Goal: Information Seeking & Learning: Learn about a topic

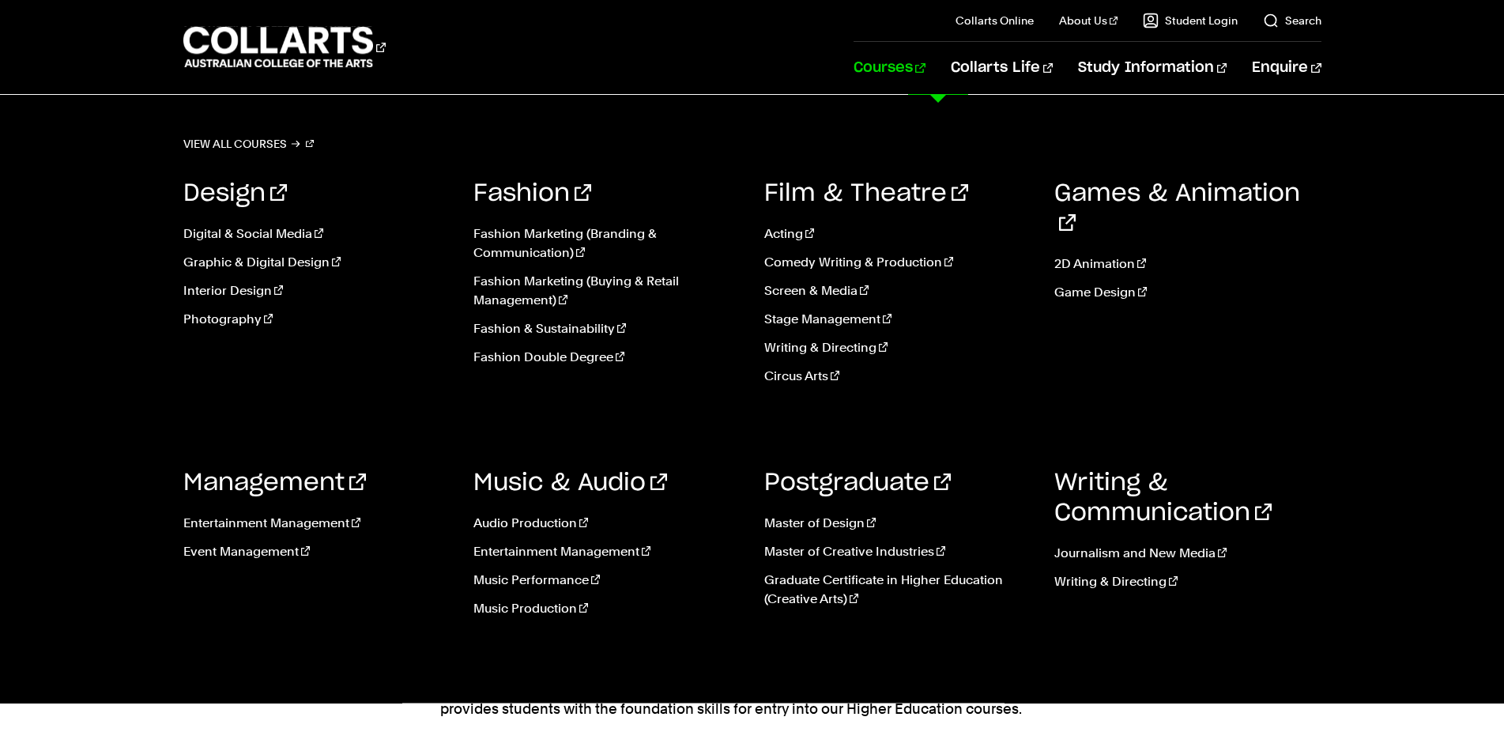
click at [925, 58] on link "Courses" at bounding box center [889, 68] width 72 height 52
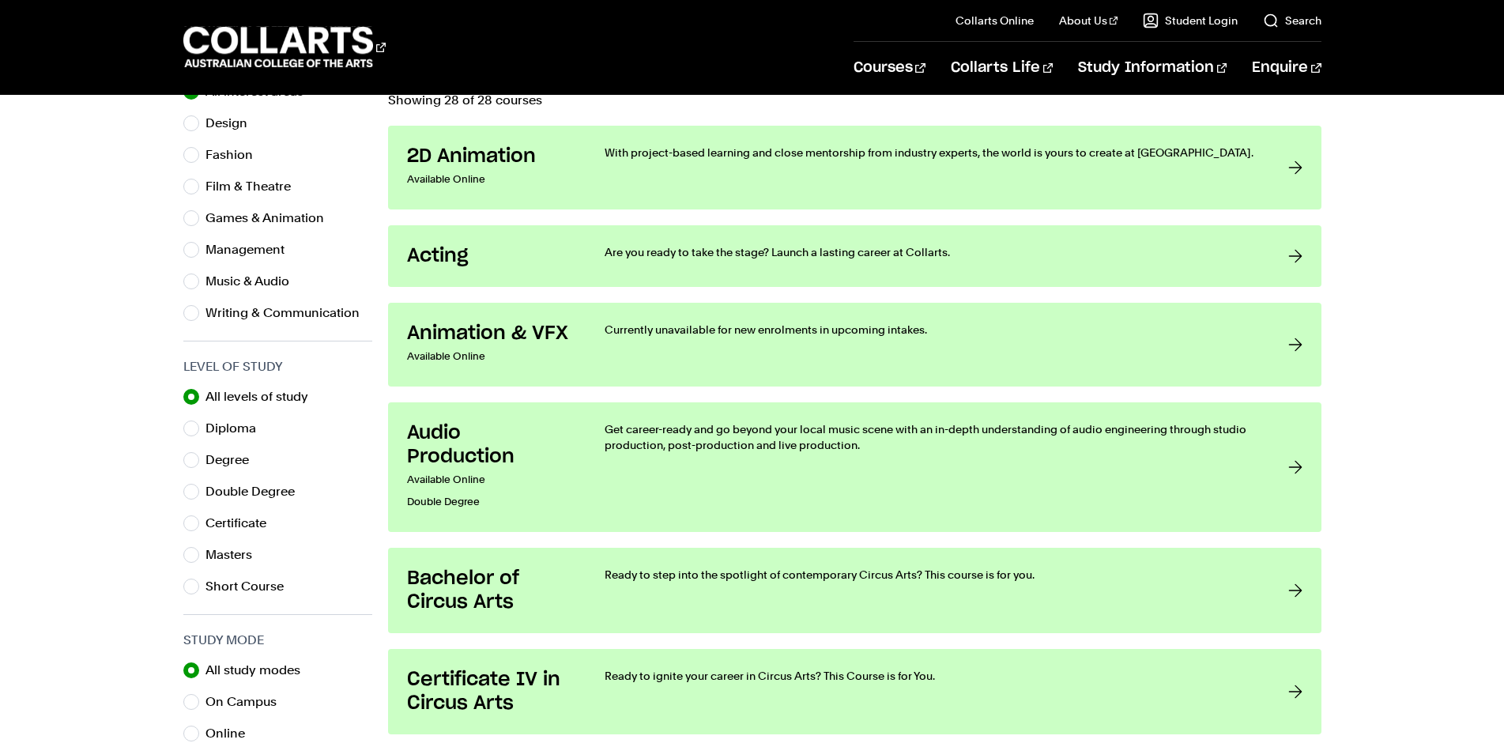
scroll to position [554, 0]
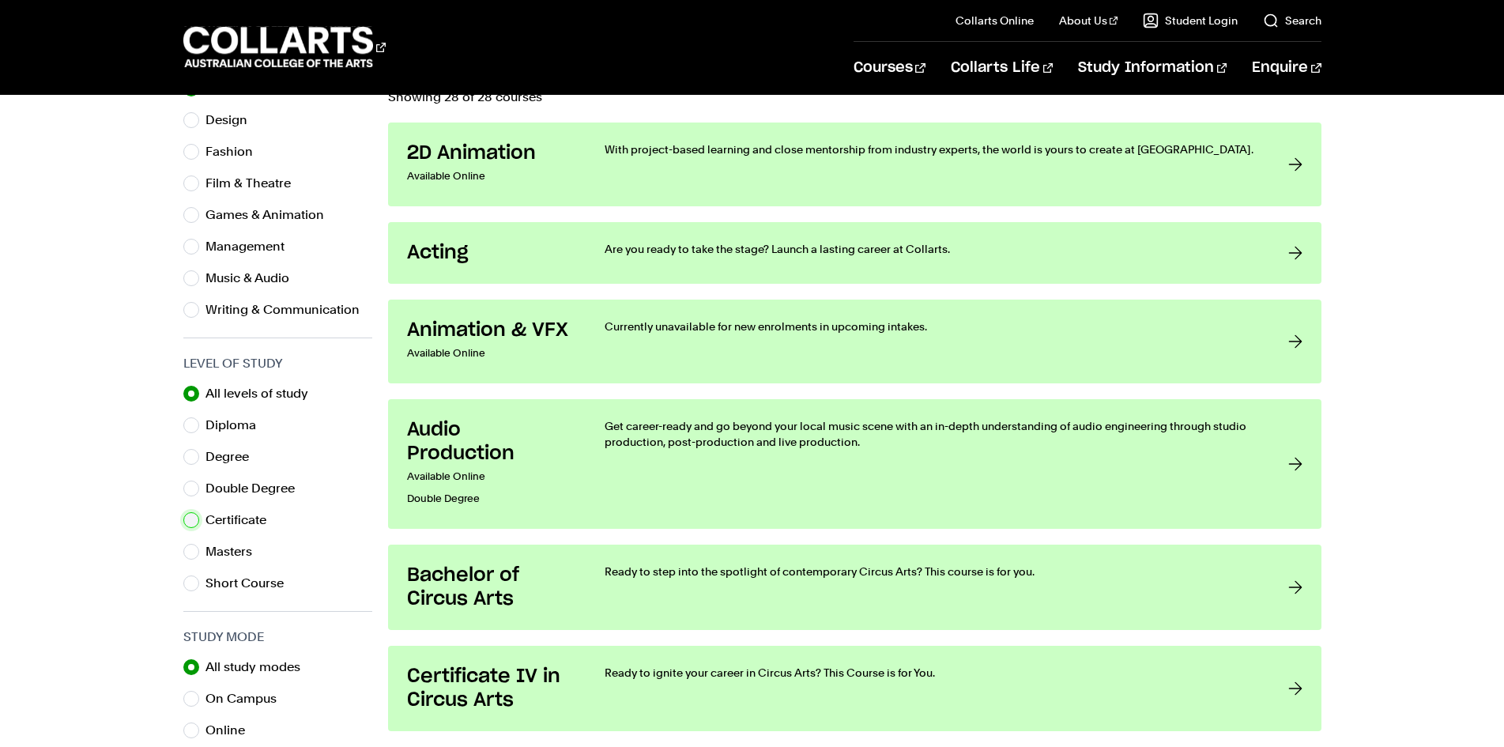
click at [185, 521] on input "Certificate" at bounding box center [191, 520] width 16 height 16
radio input "true"
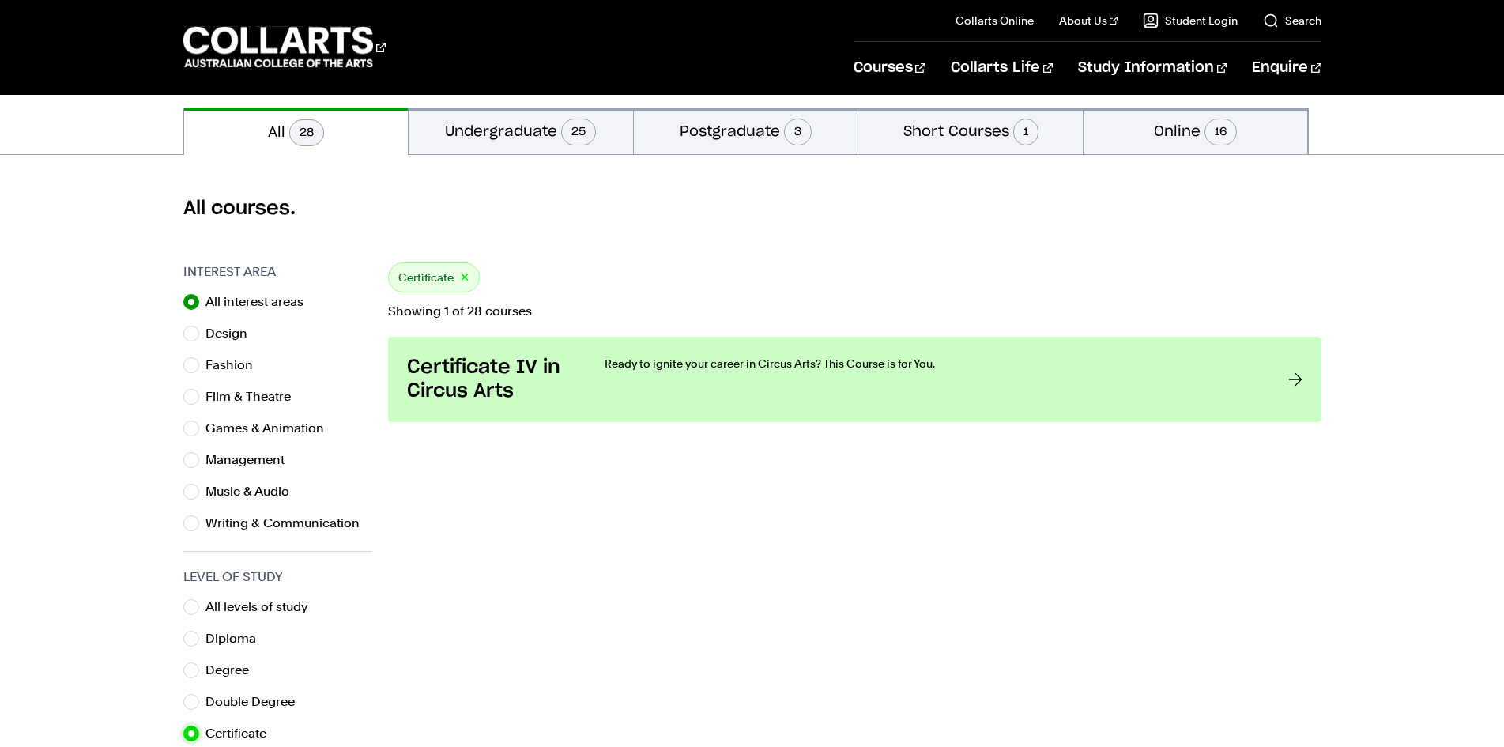
scroll to position [338, 0]
